Goal: Transaction & Acquisition: Purchase product/service

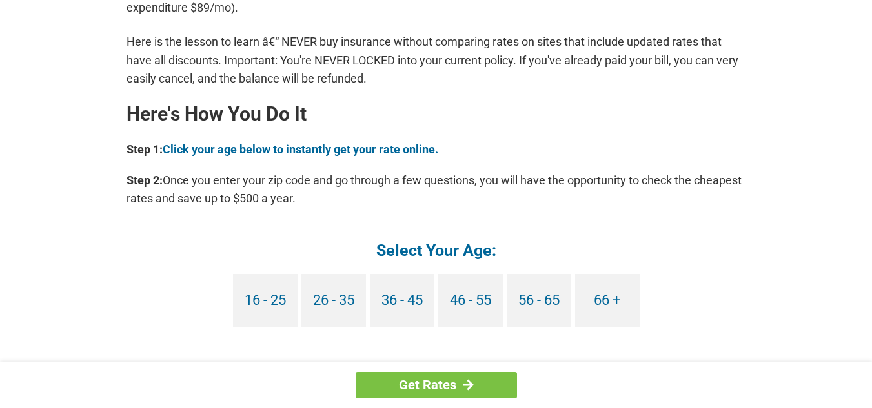
scroll to position [1097, 0]
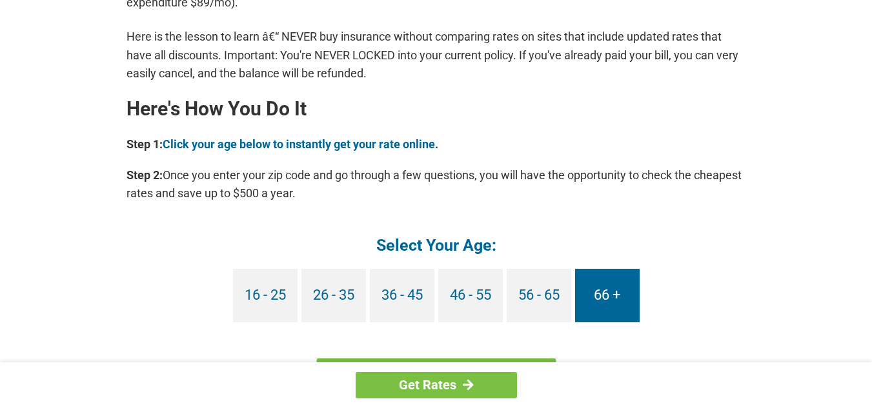
click at [598, 289] on link "66 +" at bounding box center [607, 296] width 65 height 54
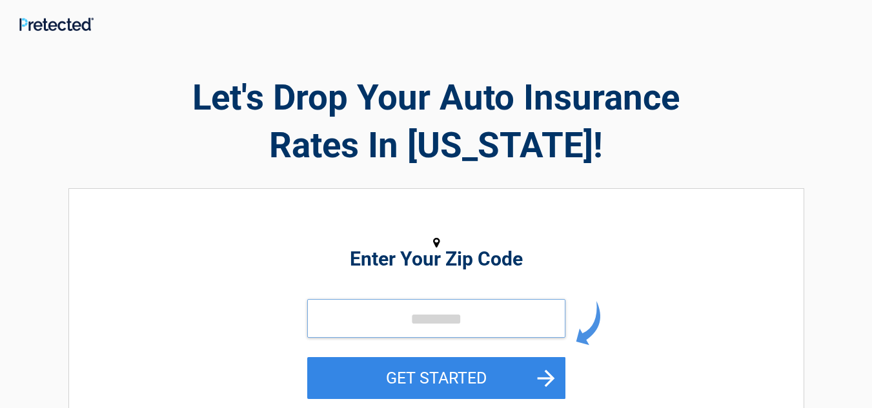
click at [497, 328] on input "tel" at bounding box center [436, 318] width 258 height 39
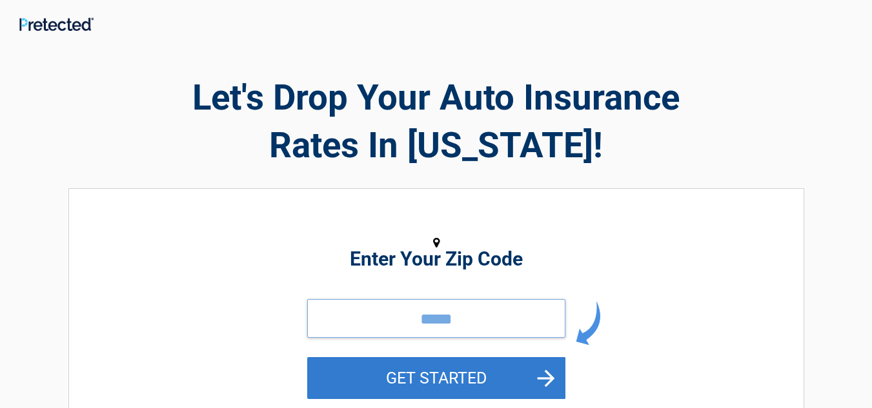
type input "*****"
click at [552, 375] on button "GET STARTED" at bounding box center [436, 378] width 258 height 42
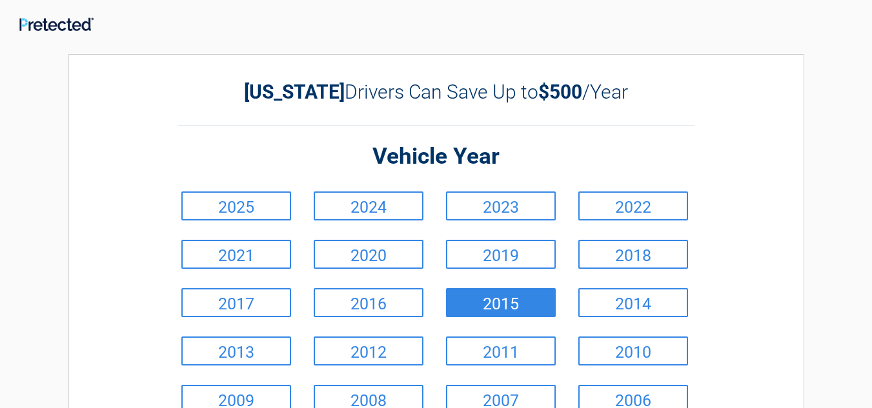
click at [530, 310] on link "2015" at bounding box center [501, 302] width 110 height 29
